Goal: Information Seeking & Learning: Learn about a topic

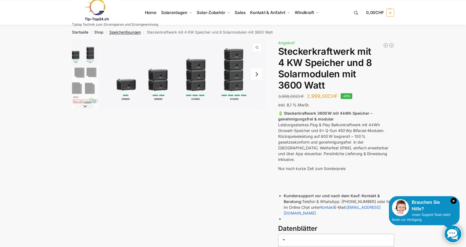
click at [131, 32] on link "Speicherlösungen" at bounding box center [125, 32] width 32 height 4
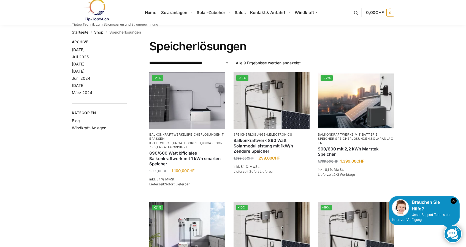
click at [94, 10] on img at bounding box center [96, 10] width 48 height 22
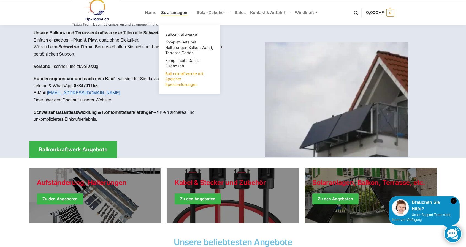
click at [173, 82] on link "Balkonkraftwerke mit Speicher Speicherlösungen" at bounding box center [189, 79] width 55 height 18
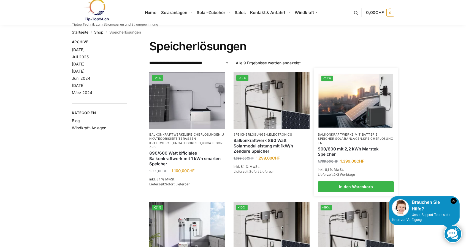
click at [355, 85] on img at bounding box center [356, 101] width 75 height 56
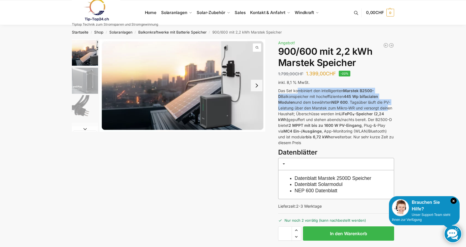
drag, startPoint x: 379, startPoint y: 108, endPoint x: 387, endPoint y: 110, distance: 8.1
click at [387, 110] on p "Das Set kombiniert den intelligenten Marstek B2500-D Balkonspeicher mit hocheff…" at bounding box center [336, 117] width 116 height 58
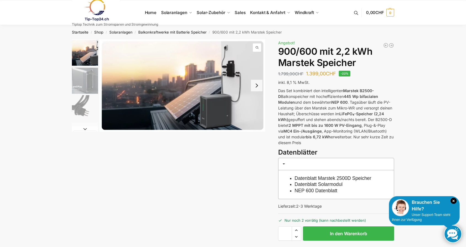
click at [351, 109] on p "Das Set kombiniert den intelligenten Marstek B2500-D Balkonspeicher mit hocheff…" at bounding box center [336, 117] width 116 height 58
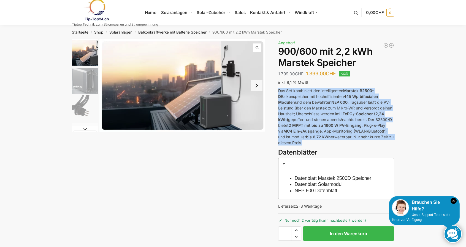
click at [351, 109] on p "Das Set kombiniert den intelligenten Marstek B2500-D Balkonspeicher mit hocheff…" at bounding box center [336, 117] width 116 height 58
click at [95, 71] on img "2 / 8" at bounding box center [85, 81] width 26 height 26
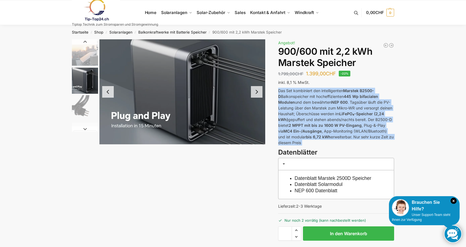
click at [71, 120] on li "3 / 8" at bounding box center [84, 108] width 28 height 28
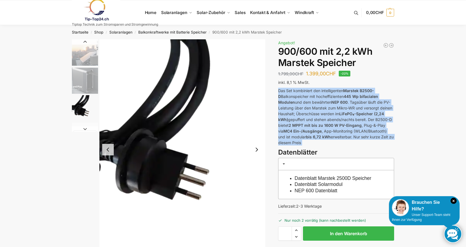
click at [82, 68] on img "2 / 8" at bounding box center [85, 81] width 26 height 26
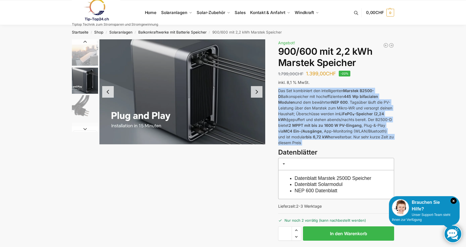
click at [85, 50] on img "1 / 8" at bounding box center [85, 52] width 26 height 27
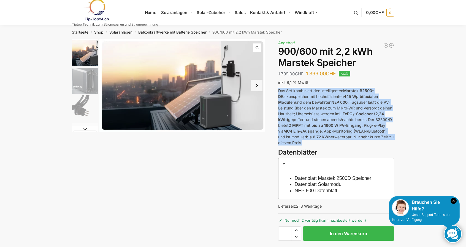
click at [82, 78] on img "2 / 8" at bounding box center [85, 81] width 26 height 26
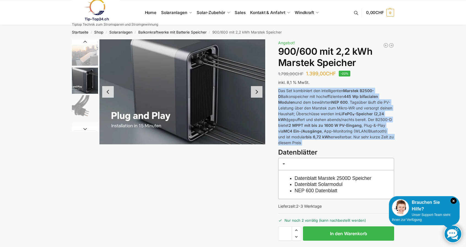
click at [303, 102] on p "Das Set kombiniert den intelligenten Marstek B2500-D Balkonspeicher mit hocheff…" at bounding box center [336, 117] width 116 height 58
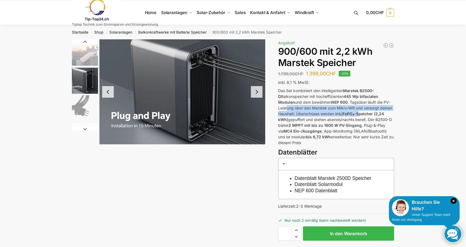
drag, startPoint x: 287, startPoint y: 108, endPoint x: 360, endPoint y: 116, distance: 73.9
click at [360, 116] on p "Das Set kombiniert den intelligenten Marstek B2500-D Balkonspeicher mit hocheff…" at bounding box center [336, 117] width 116 height 58
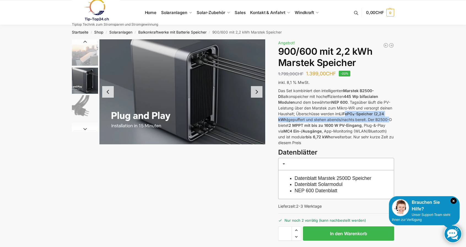
drag, startPoint x: 347, startPoint y: 114, endPoint x: 388, endPoint y: 117, distance: 40.8
click at [388, 117] on p "Das Set kombiniert den intelligenten Marstek B2500-D Balkonspeicher mit hocheff…" at bounding box center [336, 117] width 116 height 58
drag, startPoint x: 358, startPoint y: 114, endPoint x: 367, endPoint y: 123, distance: 13.2
click at [367, 123] on p "Das Set kombiniert den intelligenten Marstek B2500-D Balkonspeicher mit hocheff…" at bounding box center [336, 117] width 116 height 58
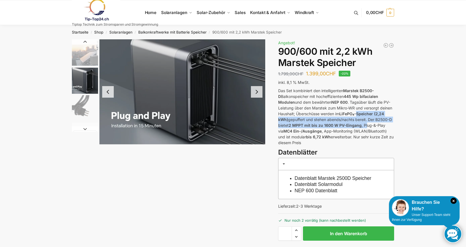
click at [367, 123] on p "Das Set kombiniert den intelligenten Marstek B2500-D Balkonspeicher mit hocheff…" at bounding box center [336, 117] width 116 height 58
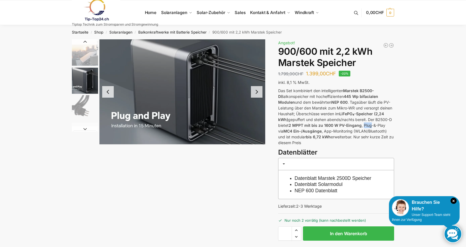
click at [367, 123] on p "Das Set kombiniert den intelligenten Marstek B2500-D Balkonspeicher mit hocheff…" at bounding box center [336, 117] width 116 height 58
drag, startPoint x: 313, startPoint y: 123, endPoint x: 363, endPoint y: 128, distance: 50.3
click at [363, 128] on p "Das Set kombiniert den intelligenten Marstek B2500-D Balkonspeicher mit hocheff…" at bounding box center [336, 117] width 116 height 58
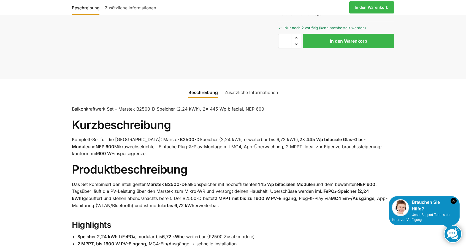
scroll to position [248, 0]
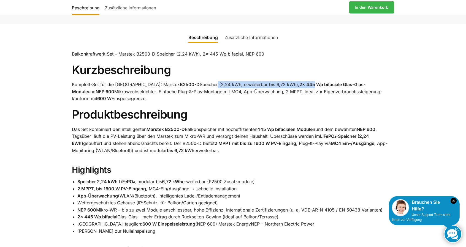
drag, startPoint x: 190, startPoint y: 80, endPoint x: 290, endPoint y: 81, distance: 99.7
drag, startPoint x: 290, startPoint y: 81, endPoint x: 266, endPoint y: 81, distance: 23.7
click at [290, 81] on p "Komplett-Set für die Schweiz: Marstek B2500-D Speicher (2,24 kWh, erweiterbar b…" at bounding box center [233, 91] width 322 height 21
drag, startPoint x: 266, startPoint y: 81, endPoint x: 366, endPoint y: 81, distance: 100.0
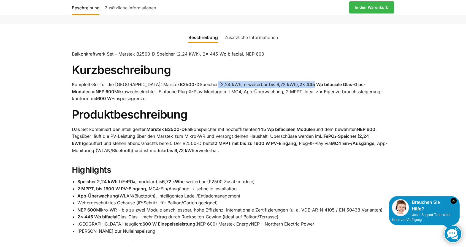
click at [366, 81] on p "Komplett-Set für die Schweiz: Marstek B2500-D Speicher (2,24 kWh, erweiterbar b…" at bounding box center [233, 91] width 322 height 21
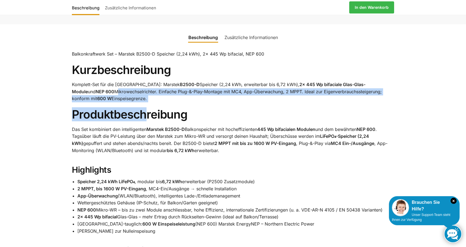
drag, startPoint x: 64, startPoint y: 90, endPoint x: 145, endPoint y: 104, distance: 81.8
drag, startPoint x: 78, startPoint y: 92, endPoint x: 119, endPoint y: 98, distance: 41.4
click at [119, 98] on p "Komplett-Set für die Schweiz: Marstek B2500-D Speicher (2,24 kWh, erweiterbar b…" at bounding box center [233, 91] width 322 height 21
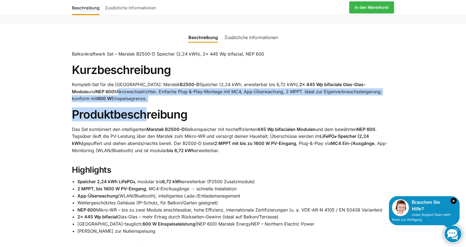
click at [119, 98] on p "Komplett-Set für die Schweiz: Marstek B2500-D Speicher (2,24 kWh, erweiterbar b…" at bounding box center [233, 91] width 322 height 21
drag, startPoint x: 350, startPoint y: 92, endPoint x: 388, endPoint y: 96, distance: 38.8
click at [388, 96] on p "Komplett-Set für die Schweiz: Marstek B2500-D Speicher (2,24 kWh, erweiterbar b…" at bounding box center [233, 91] width 322 height 21
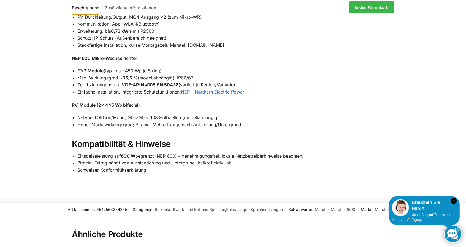
scroll to position [523, 0]
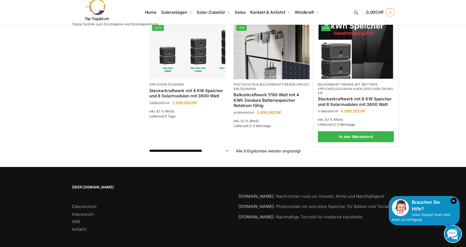
scroll to position [273, 0]
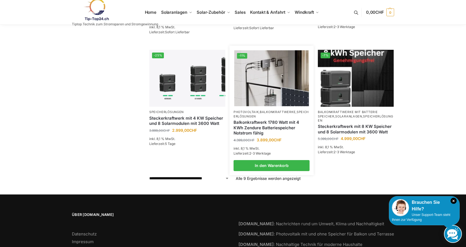
click at [288, 78] on img at bounding box center [271, 78] width 75 height 56
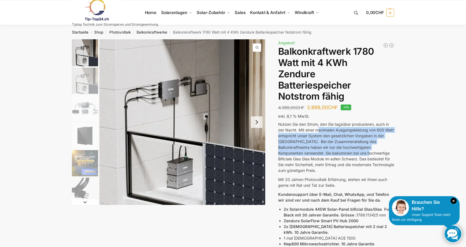
drag, startPoint x: 319, startPoint y: 135, endPoint x: 336, endPoint y: 151, distance: 23.8
click at [336, 151] on p "Nutzen Sie den Strom, den Sie tagsüber produzieren, auch in der Nacht. Mit eine…" at bounding box center [336, 147] width 116 height 52
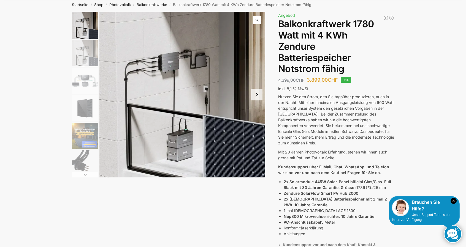
scroll to position [55, 0]
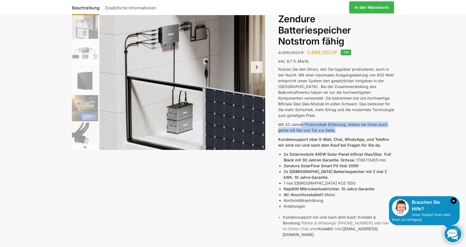
drag, startPoint x: 314, startPoint y: 117, endPoint x: 347, endPoint y: 123, distance: 34.0
click at [347, 123] on div "Nutzen Sie den Strom, den Sie tagsüber produzieren, auch in der Nacht. Mit eine…" at bounding box center [336, 155] width 116 height 179
click at [347, 123] on p "Mit 20 Jahren Photovoltaik Erfahrung, stehen wir Ihnen auch gerne mit Rat und T…" at bounding box center [336, 128] width 116 height 12
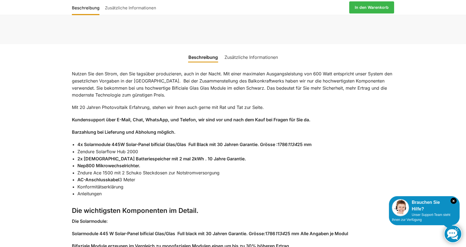
scroll to position [413, 0]
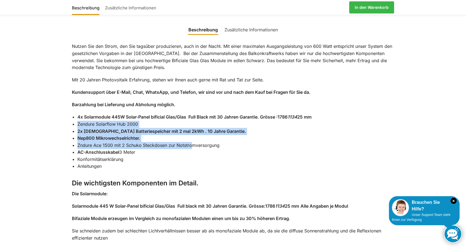
drag, startPoint x: 66, startPoint y: 109, endPoint x: 187, endPoint y: 116, distance: 121.4
click at [187, 128] on li "2x [DEMOGRAPHIC_DATA] Batteriespeicher mit 2 mal 2kWh . 10 Jahre Garantie." at bounding box center [235, 131] width 317 height 7
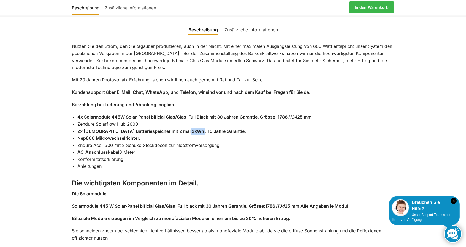
click at [187, 128] on li "2x [DEMOGRAPHIC_DATA] Batteriespeicher mit 2 mal 2kWh . 10 Jahre Garantie." at bounding box center [235, 131] width 317 height 7
click at [269, 121] on li "Zendure Solarflow Hub 2000" at bounding box center [235, 124] width 317 height 7
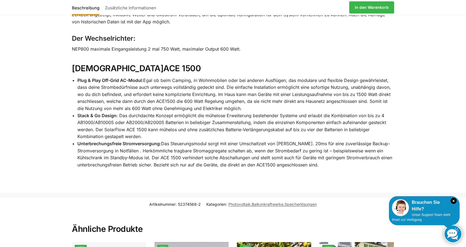
scroll to position [936, 0]
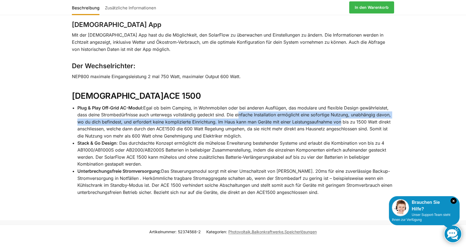
drag, startPoint x: 264, startPoint y: 101, endPoint x: 340, endPoint y: 103, distance: 75.7
click at [340, 105] on li "Plug & Play Off-Grid AC-Modul: Egal ob beim Camping, in Wohnmobilen oder bei an…" at bounding box center [235, 122] width 317 height 35
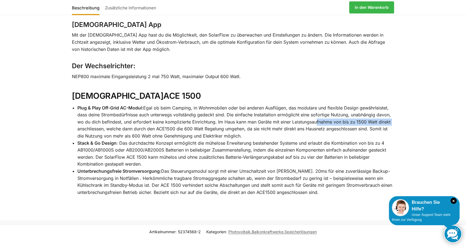
drag, startPoint x: 317, startPoint y: 103, endPoint x: 391, endPoint y: 107, distance: 73.3
click at [391, 107] on li "Plug & Play Off-Grid AC-Modul: Egal ob beim Camping, in Wohnmobilen oder bei an…" at bounding box center [235, 122] width 317 height 35
drag, startPoint x: 72, startPoint y: 113, endPoint x: 273, endPoint y: 118, distance: 200.5
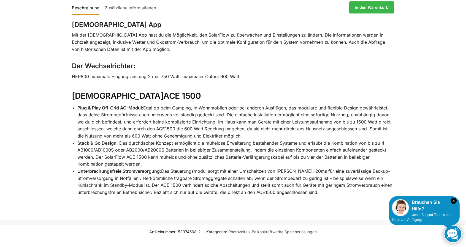
click at [273, 118] on li "Plug & Play Off-Grid AC-Modul: Egal ob beim Camping, in Wohnmobilen oder bei an…" at bounding box center [235, 122] width 317 height 35
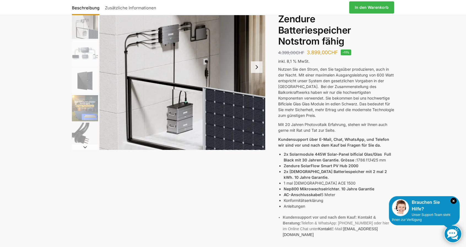
scroll to position [0, 0]
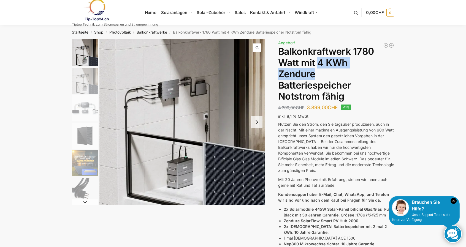
drag, startPoint x: 317, startPoint y: 58, endPoint x: 332, endPoint y: 72, distance: 19.9
click at [332, 72] on h1 "Balkonkraftwerk 1780 Watt mit 4 KWh Zendure Batteriespeicher Notstrom fähig" at bounding box center [336, 74] width 116 height 56
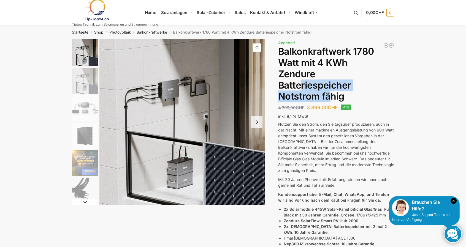
drag, startPoint x: 299, startPoint y: 86, endPoint x: 329, endPoint y: 95, distance: 31.4
click at [329, 95] on h1 "Balkonkraftwerk 1780 Watt mit 4 KWh Zendure Batteriespeicher Notstrom fähig" at bounding box center [336, 74] width 116 height 56
